Goal: Task Accomplishment & Management: Manage account settings

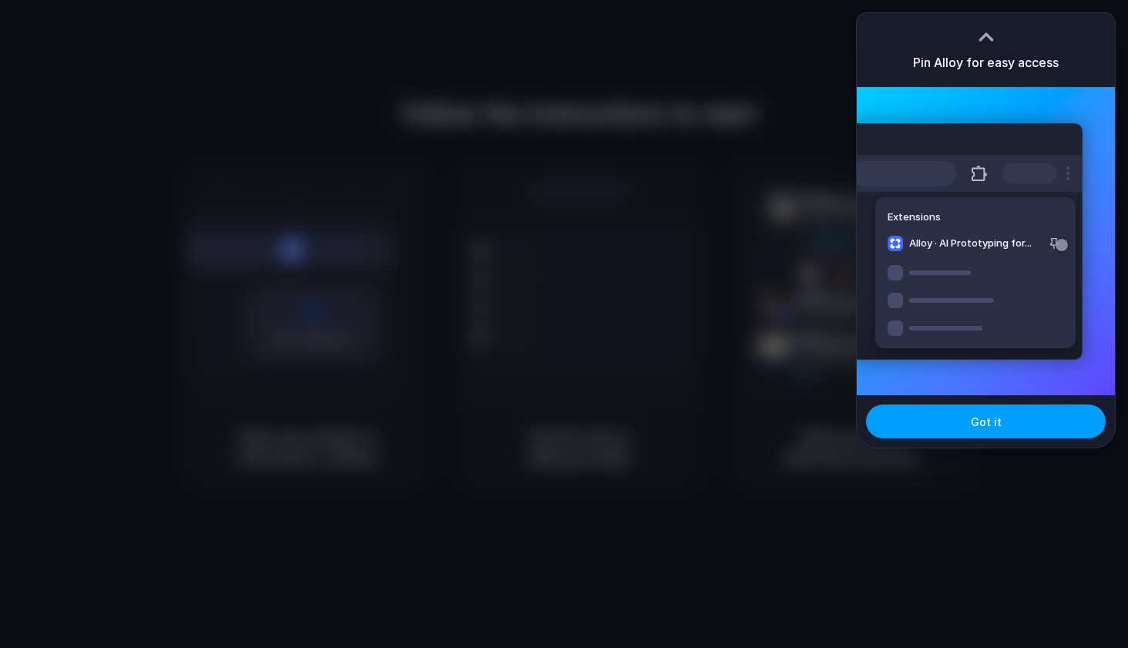
click at [1065, 425] on button "Got it" at bounding box center [986, 421] width 240 height 34
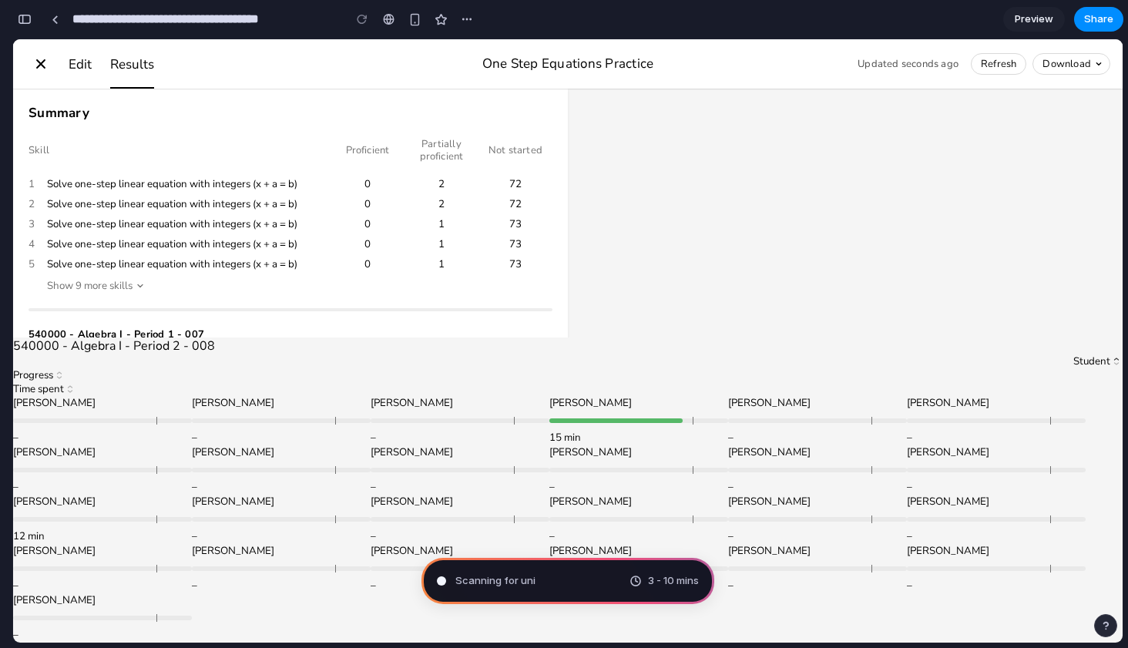
click at [28, 18] on div "button" at bounding box center [25, 19] width 14 height 11
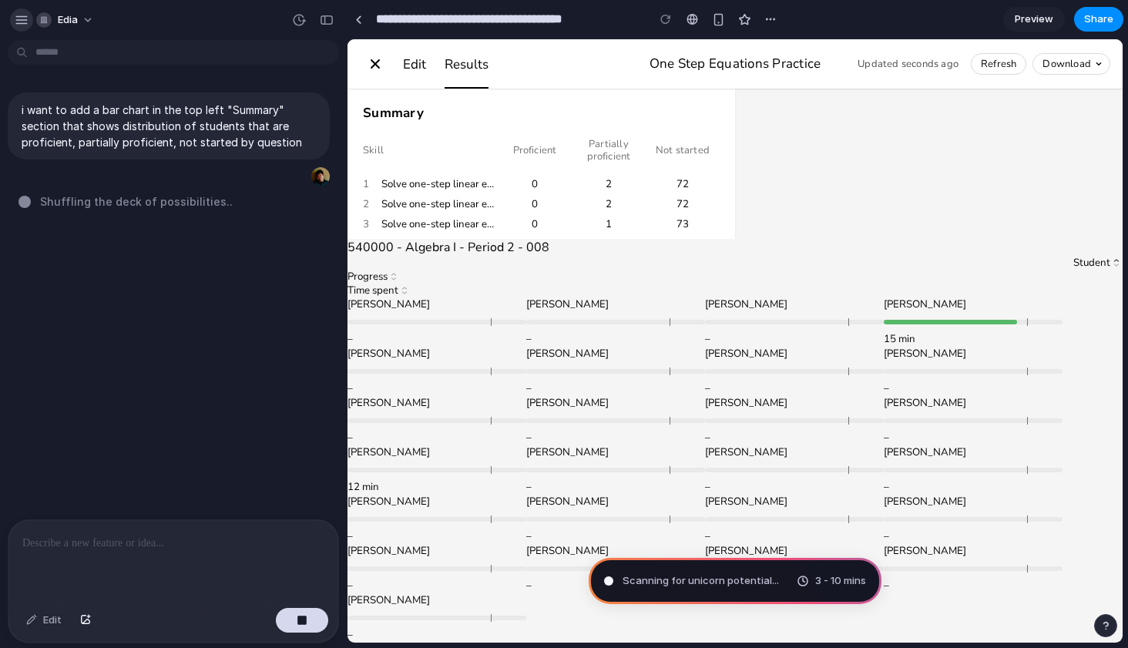
click at [15, 18] on div "button" at bounding box center [22, 20] width 14 height 14
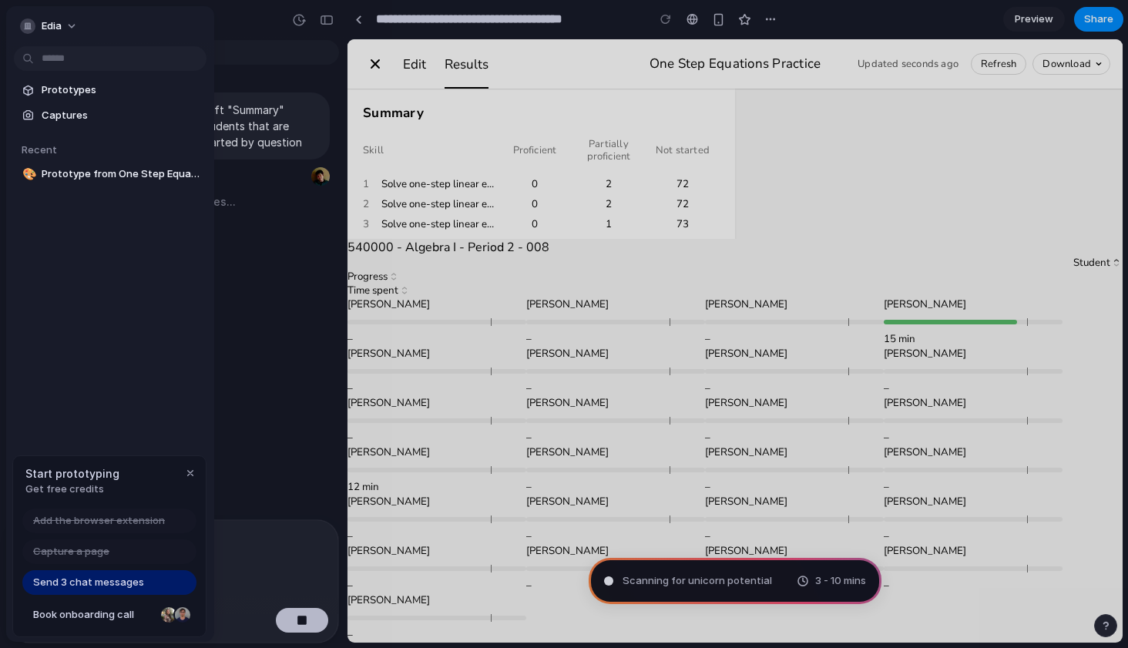
type input "**********"
click at [189, 474] on div "button" at bounding box center [190, 473] width 12 height 12
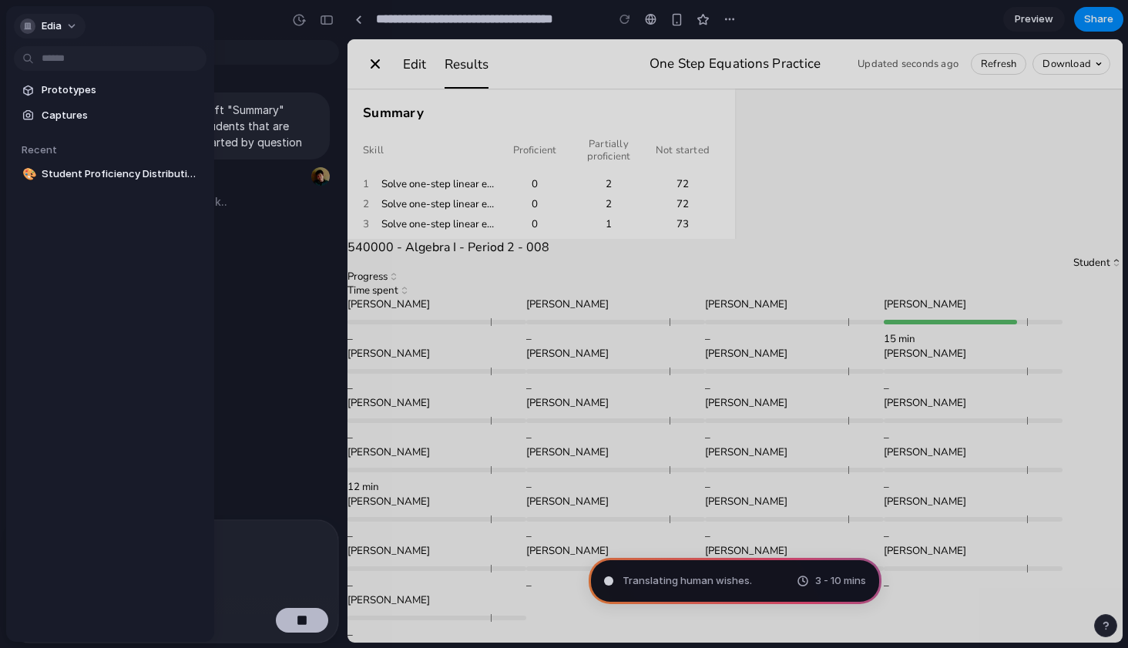
click at [49, 19] on span "Edia" at bounding box center [52, 25] width 20 height 15
click at [69, 69] on li "Settings" at bounding box center [81, 60] width 128 height 25
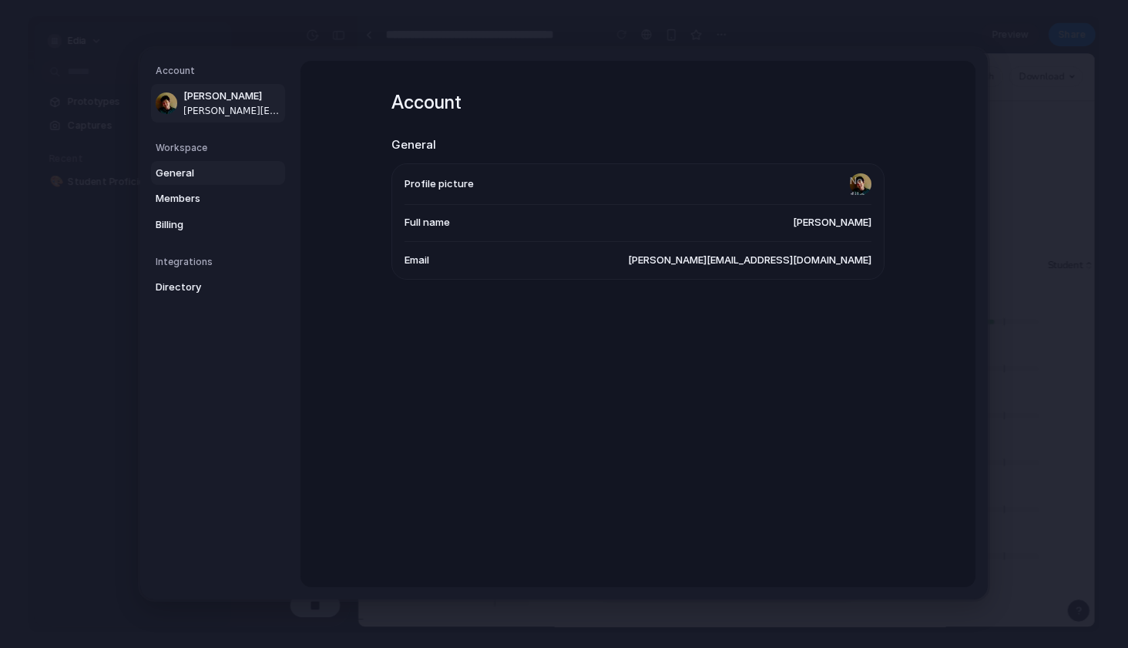
click at [189, 175] on span "General" at bounding box center [205, 173] width 99 height 15
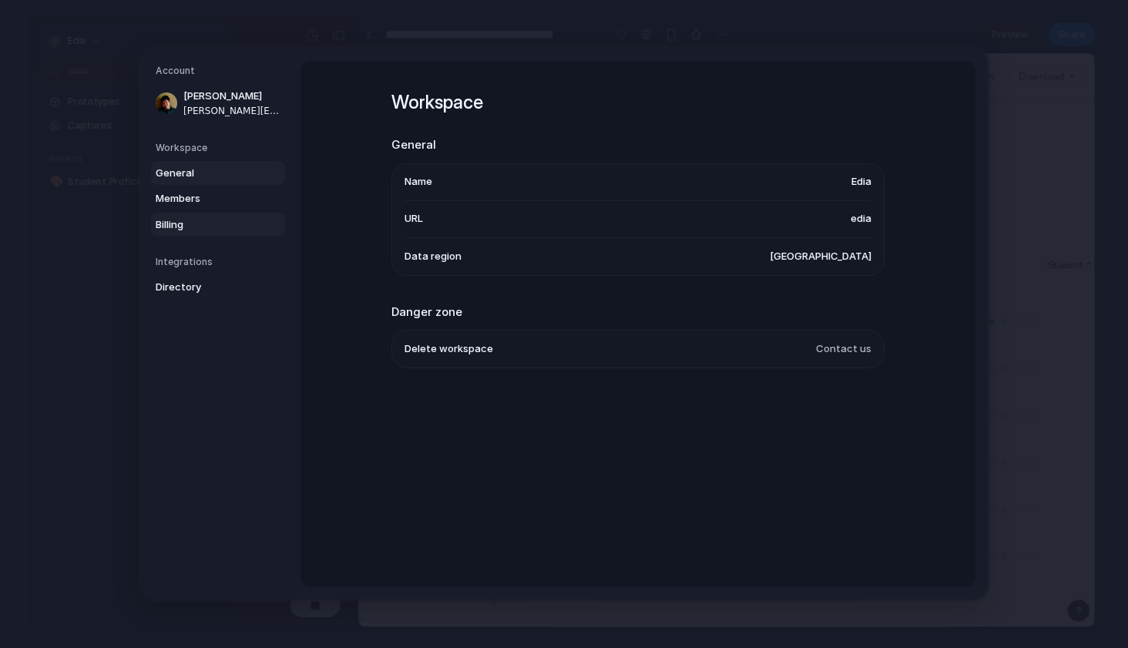
click at [202, 223] on span "Billing" at bounding box center [205, 224] width 99 height 15
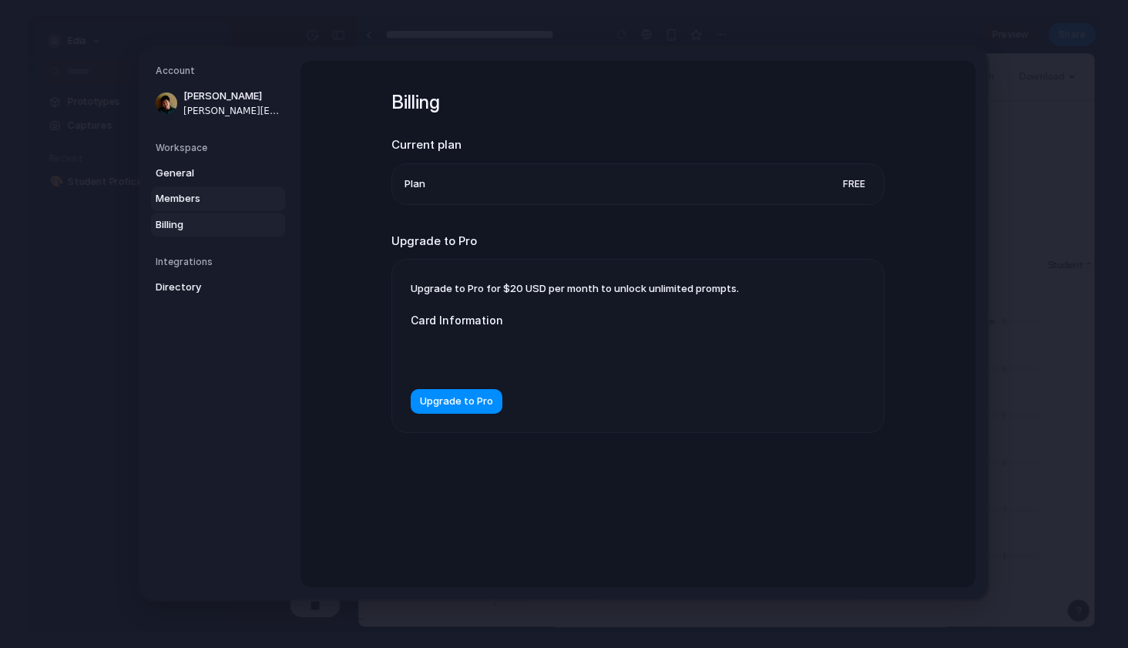
click at [214, 199] on span "Members" at bounding box center [205, 198] width 99 height 15
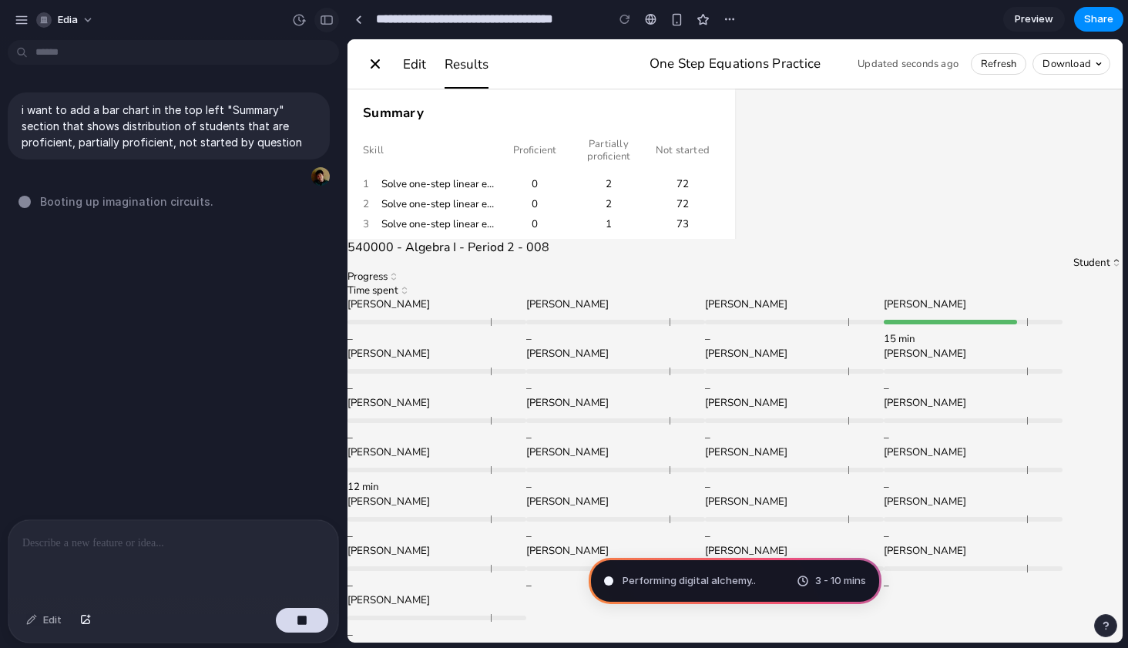
click at [325, 20] on div "button" at bounding box center [327, 20] width 14 height 11
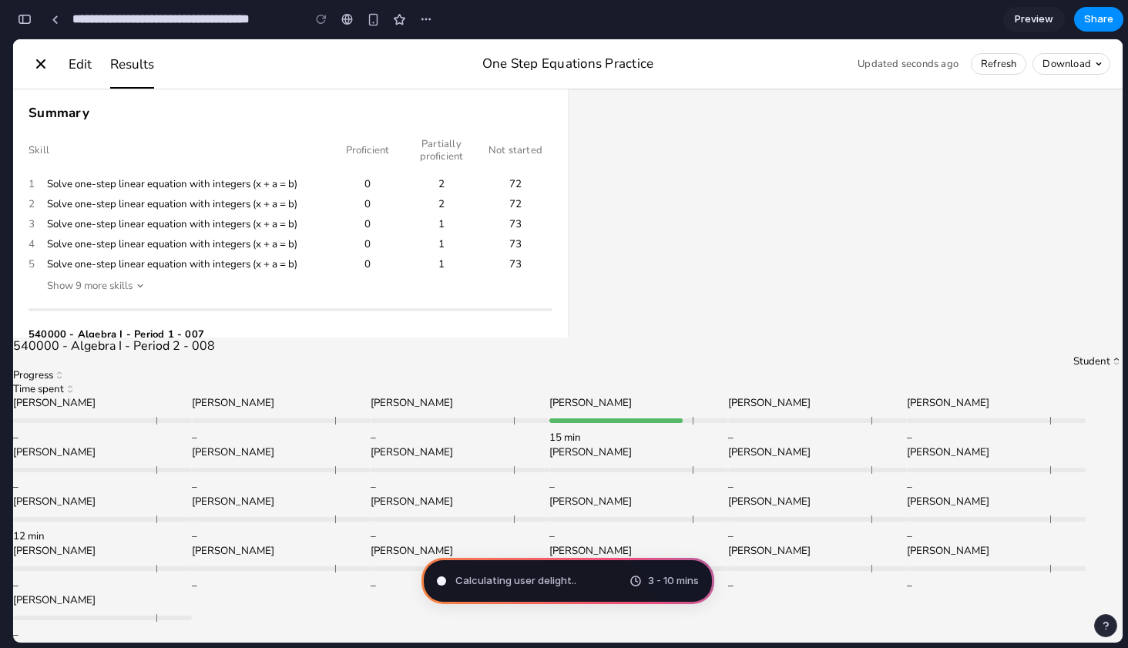
drag, startPoint x: 272, startPoint y: 211, endPoint x: 221, endPoint y: 189, distance: 55.2
click at [271, 211] on button "2 Solve one-step linear equation with integers (x + a = b) 0 2 72" at bounding box center [290, 204] width 555 height 20
drag, startPoint x: 234, startPoint y: 197, endPoint x: 319, endPoint y: 224, distance: 88.9
click at [319, 224] on div "Skill Proficient Partially proficient Not started 1 Solve one-step linear equat…" at bounding box center [290, 204] width 555 height 139
